Goal: Task Accomplishment & Management: Use online tool/utility

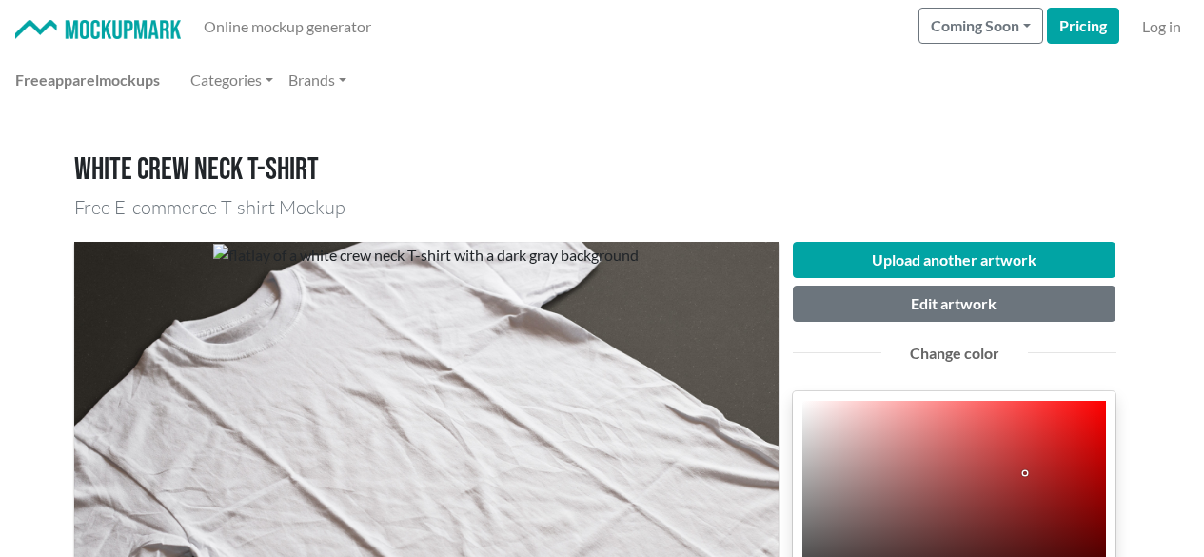
scroll to position [381, 0]
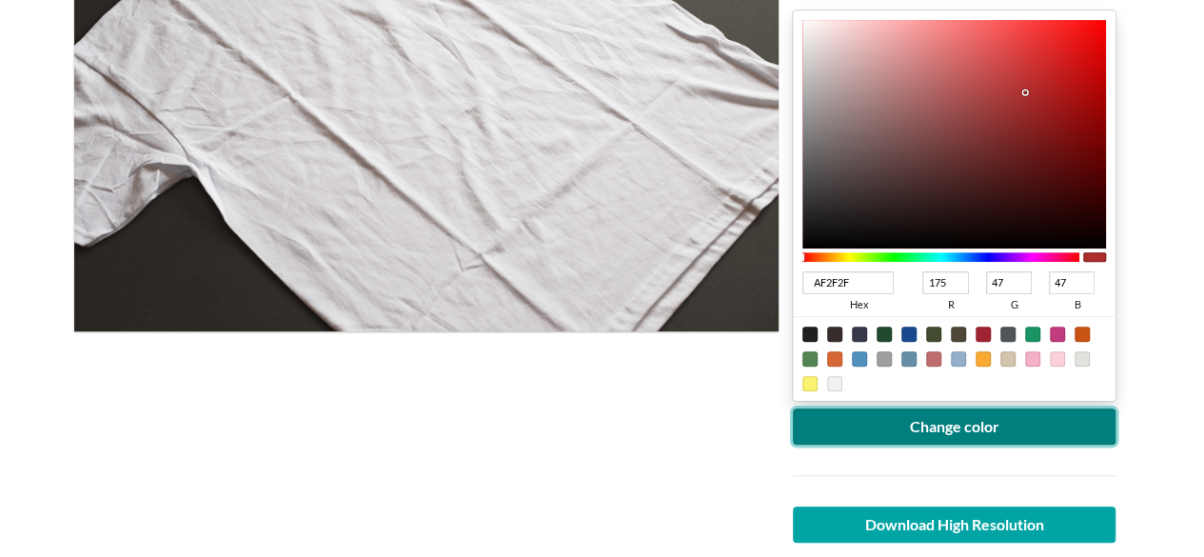
click at [950, 426] on button "Change color" at bounding box center [955, 426] width 324 height 36
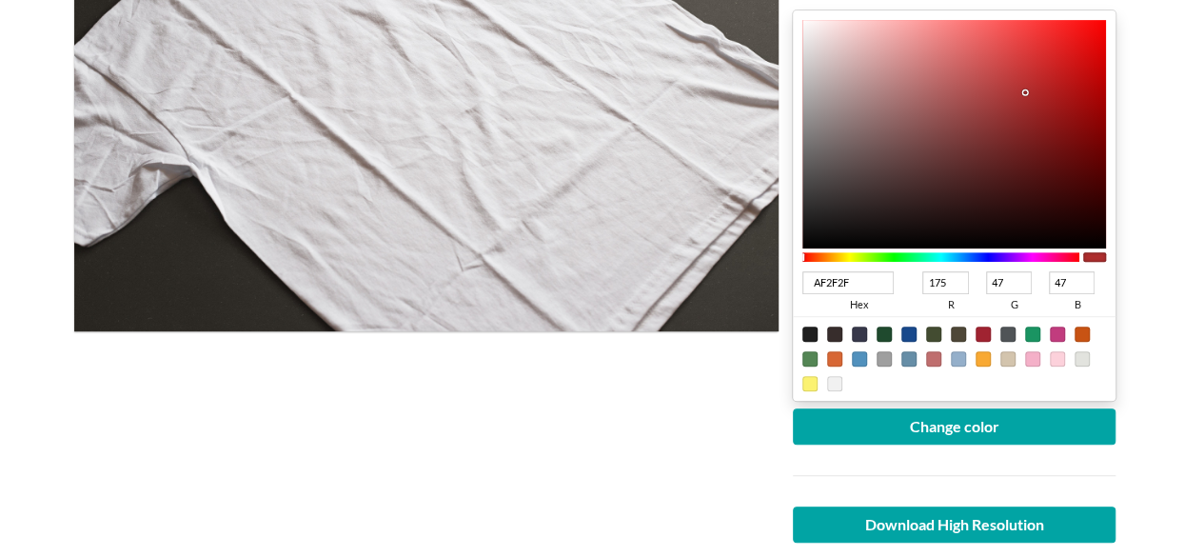
drag, startPoint x: 521, startPoint y: 406, endPoint x: 697, endPoint y: 315, distance: 198.4
click at [522, 405] on div at bounding box center [426, 244] width 704 height 766
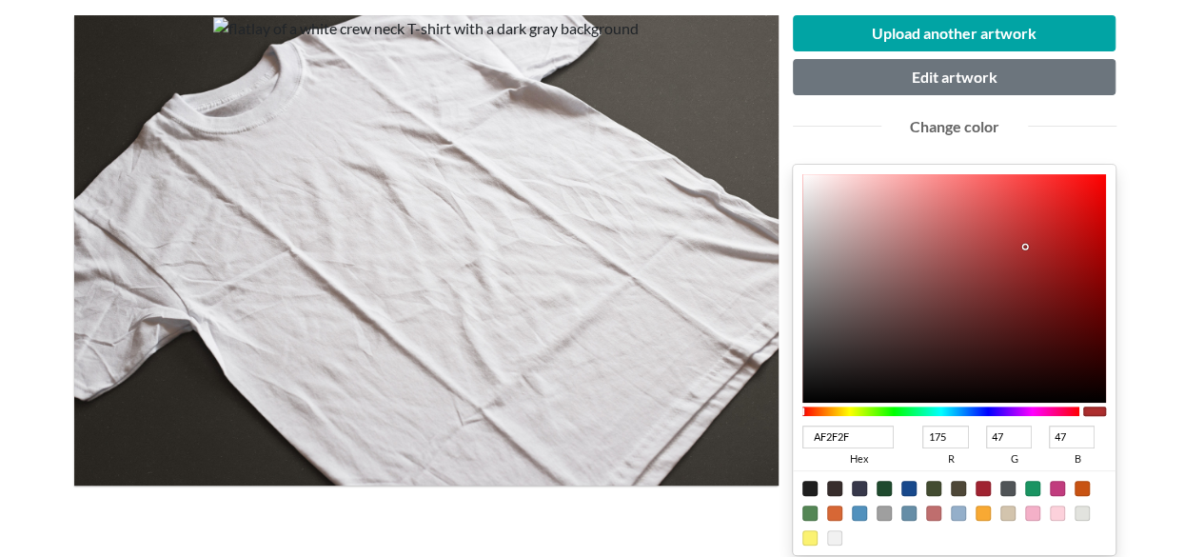
scroll to position [190, 0]
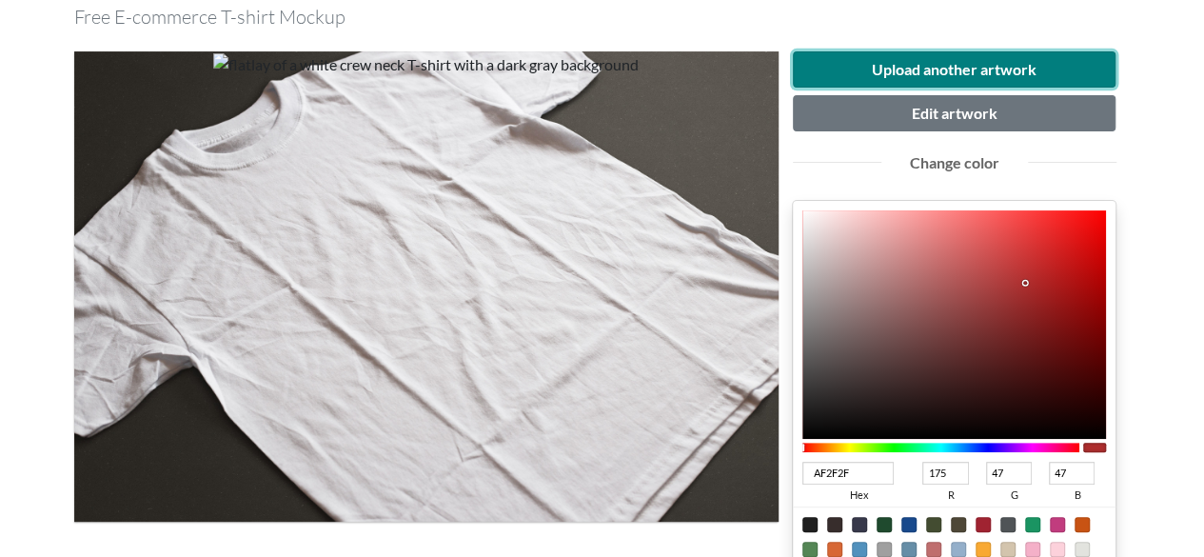
click at [951, 68] on button "Upload another artwork" at bounding box center [955, 69] width 324 height 36
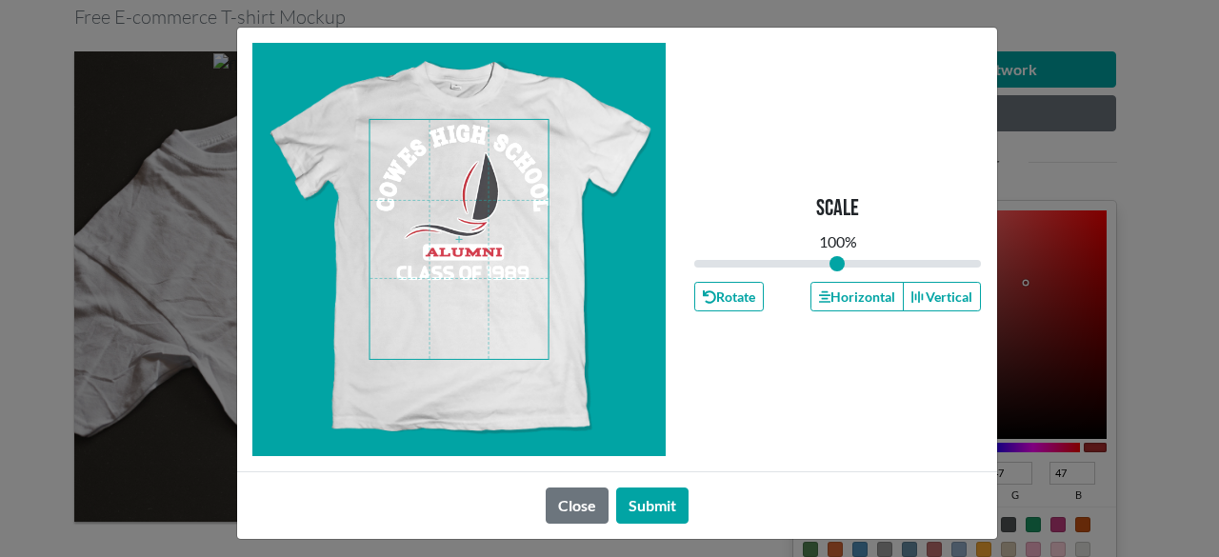
click at [475, 245] on span at bounding box center [458, 239] width 179 height 239
click at [486, 206] on span at bounding box center [458, 239] width 179 height 239
click at [819, 298] on icon "button" at bounding box center [824, 296] width 11 height 13
click at [810, 298] on button "Horizontal" at bounding box center [856, 297] width 93 height 30
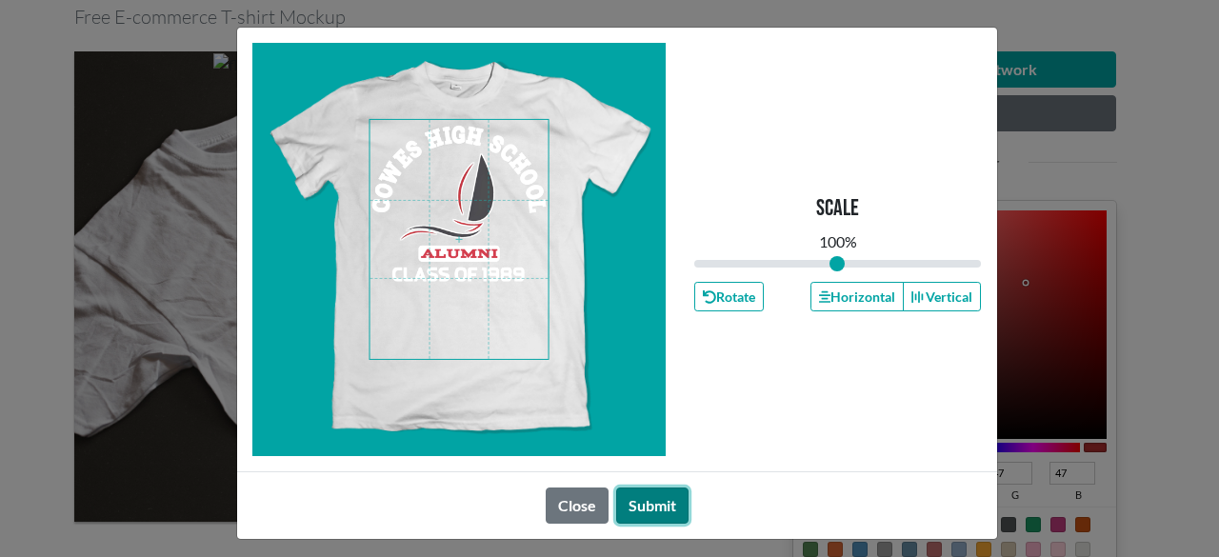
click at [649, 508] on button "Submit" at bounding box center [652, 505] width 72 height 36
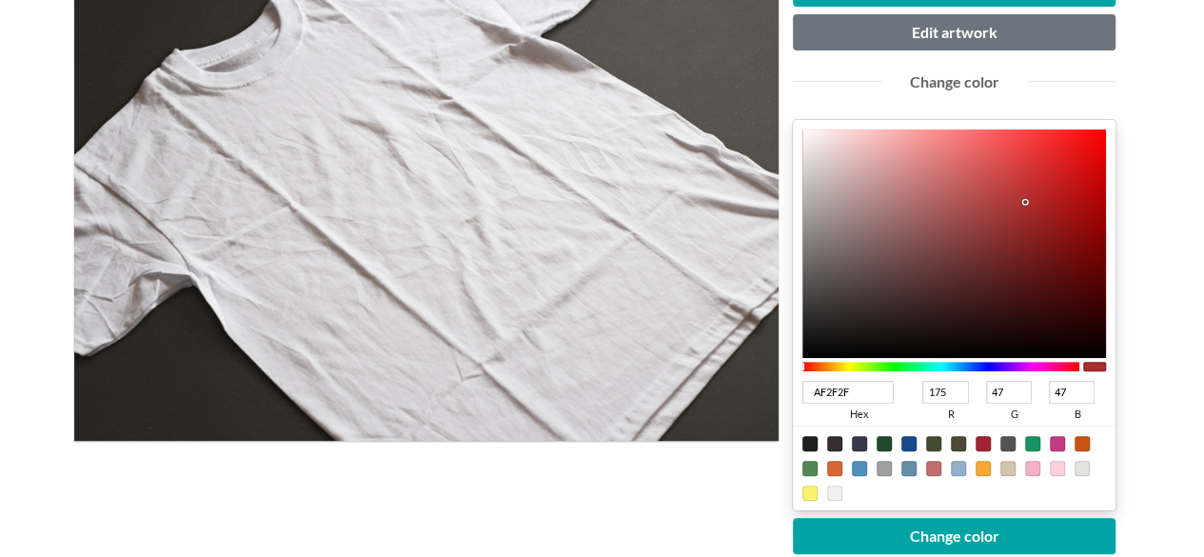
scroll to position [381, 0]
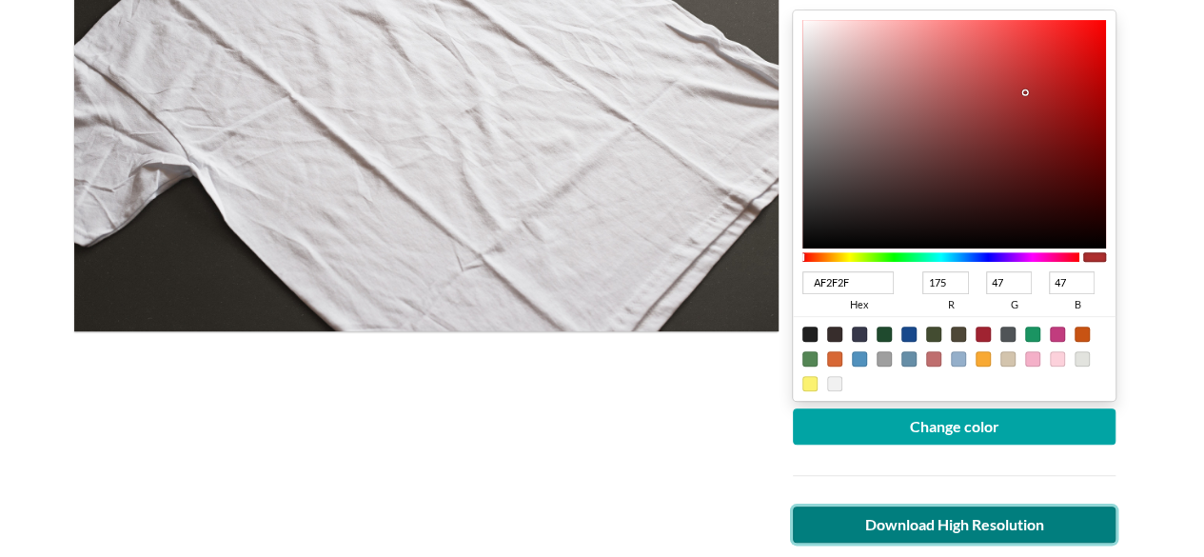
click at [941, 515] on link "Download High Resolution" at bounding box center [955, 524] width 324 height 36
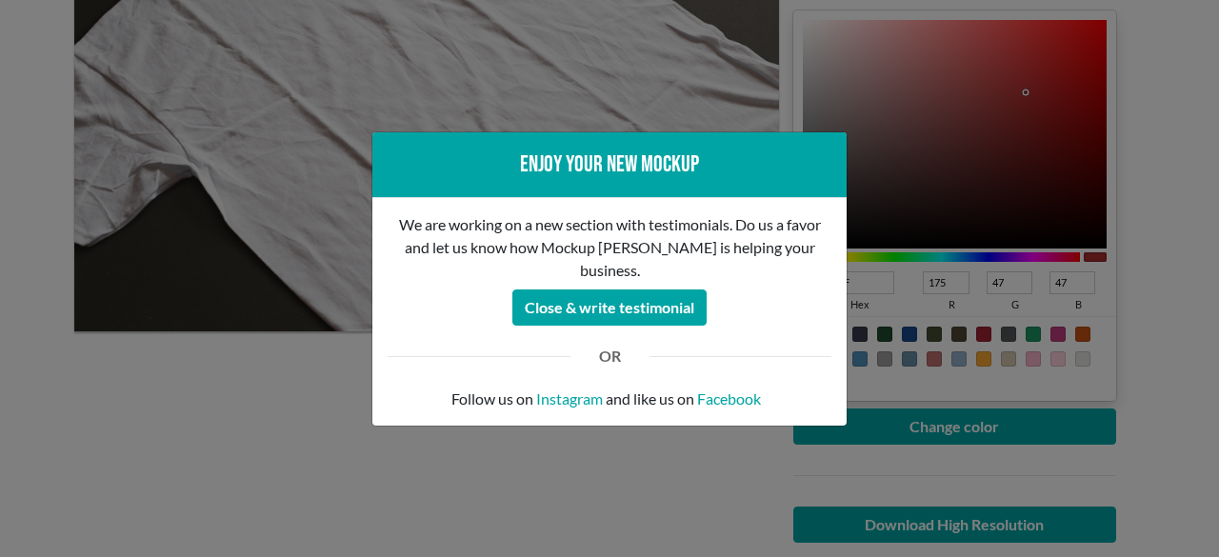
click at [248, 328] on div "Enjoy your new mockup We are working on a new section with testimonials. Do us …" at bounding box center [609, 278] width 1219 height 557
